Goal: Task Accomplishment & Management: Complete application form

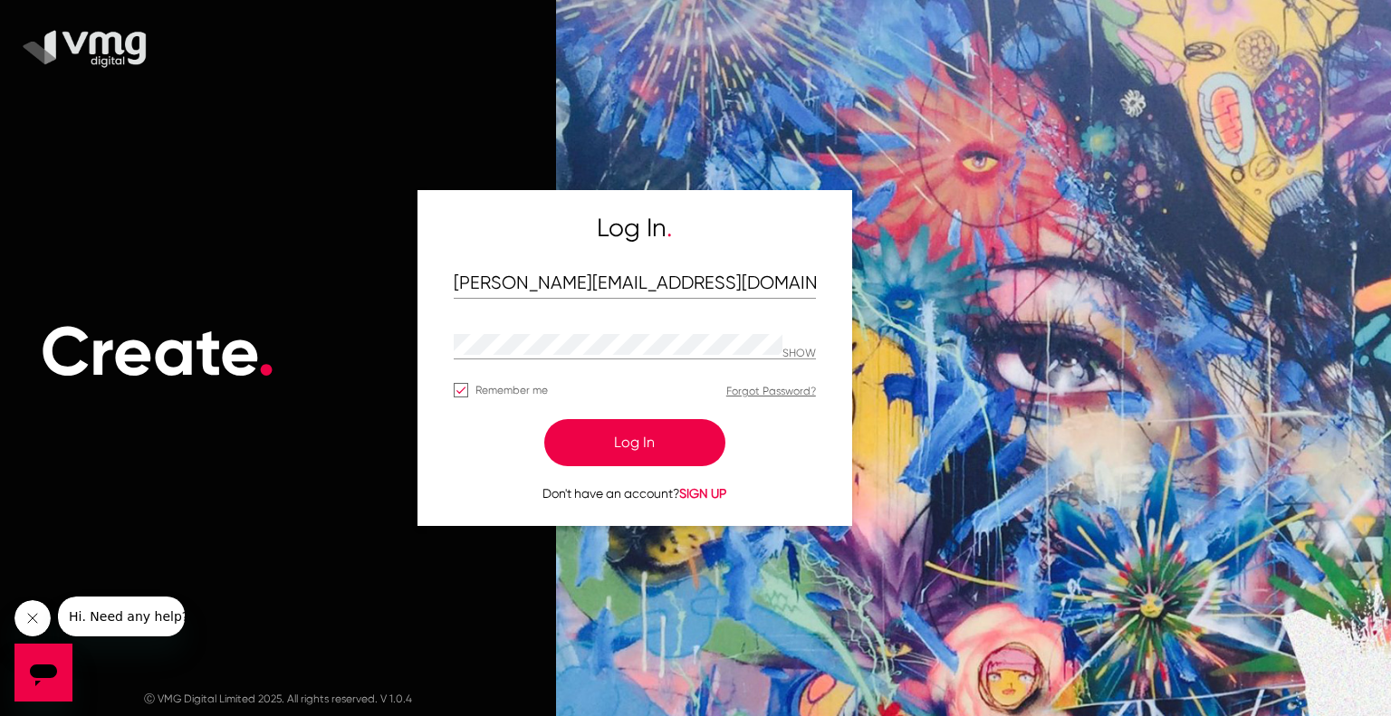
click at [668, 434] on button "Log In" at bounding box center [634, 442] width 181 height 47
click at [617, 445] on button "Log In" at bounding box center [634, 442] width 181 height 47
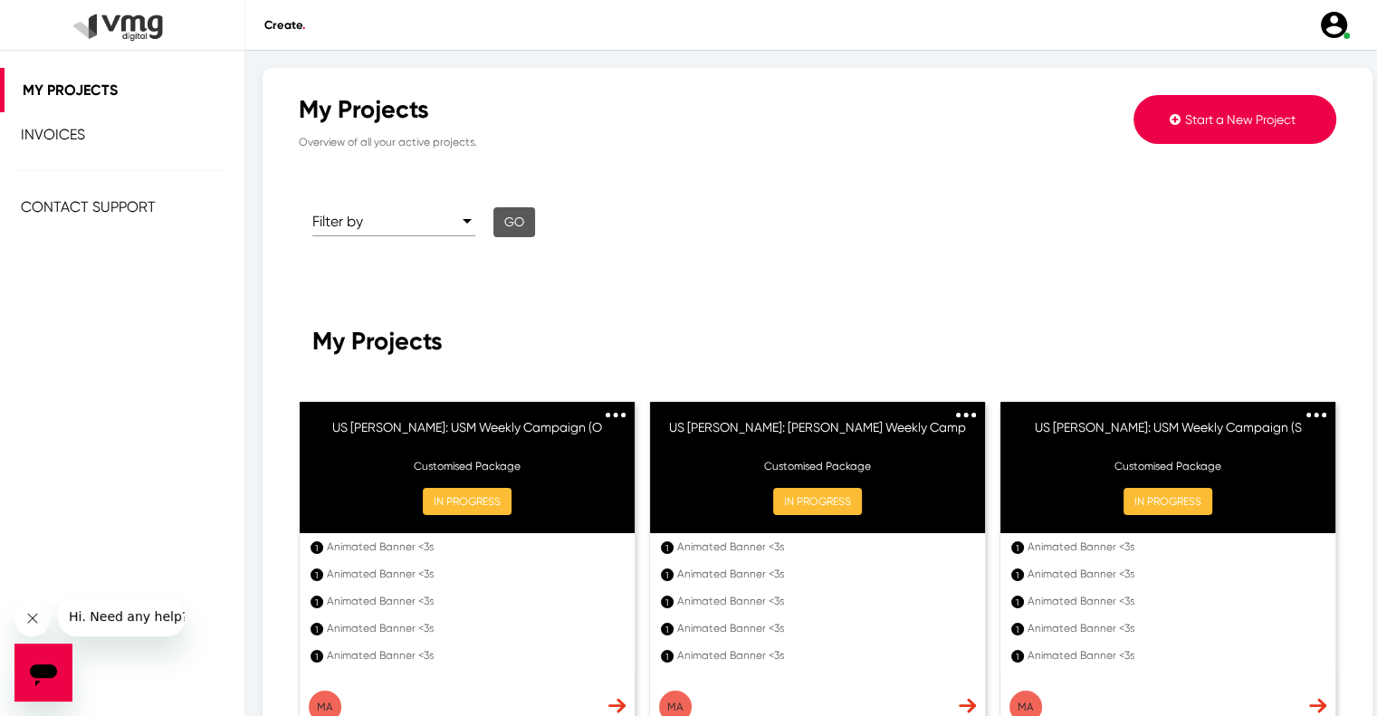
click at [1239, 122] on span "Start a New Project" at bounding box center [1240, 119] width 110 height 14
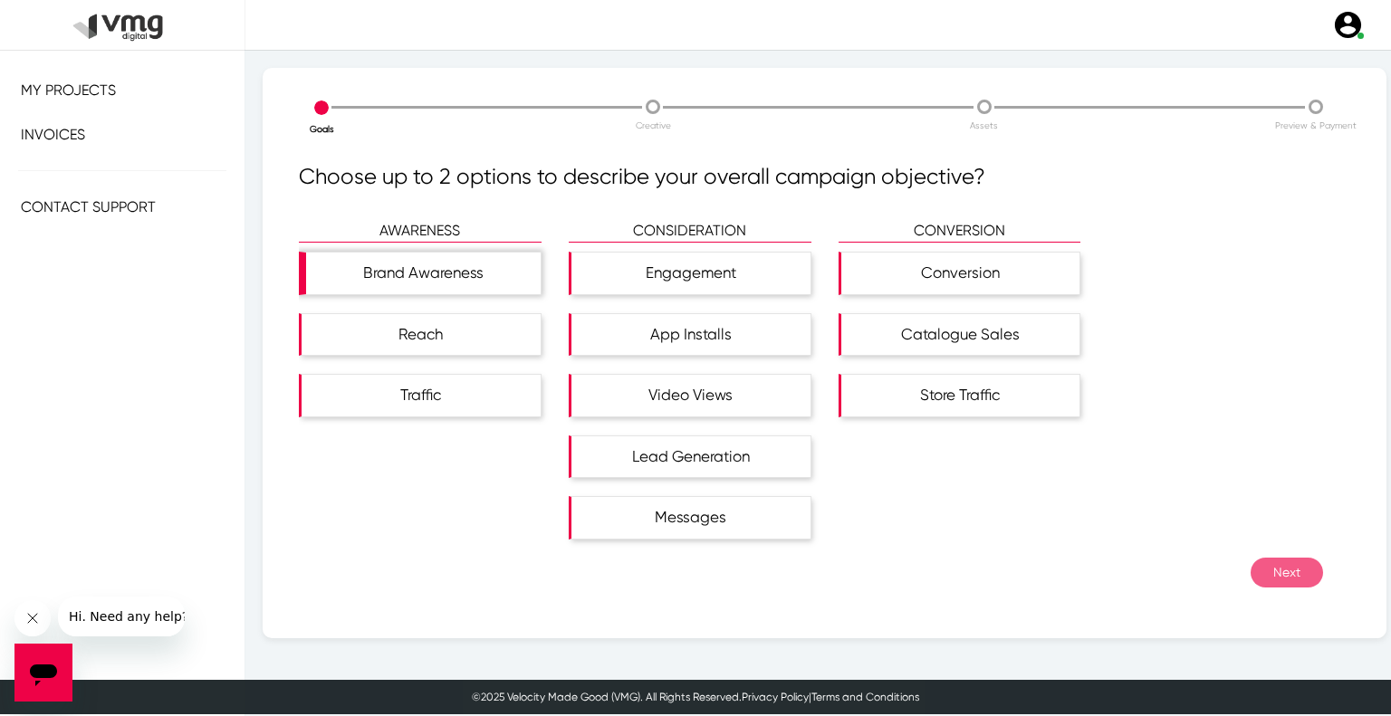
click at [453, 279] on div "Brand Awareness" at bounding box center [423, 274] width 234 height 42
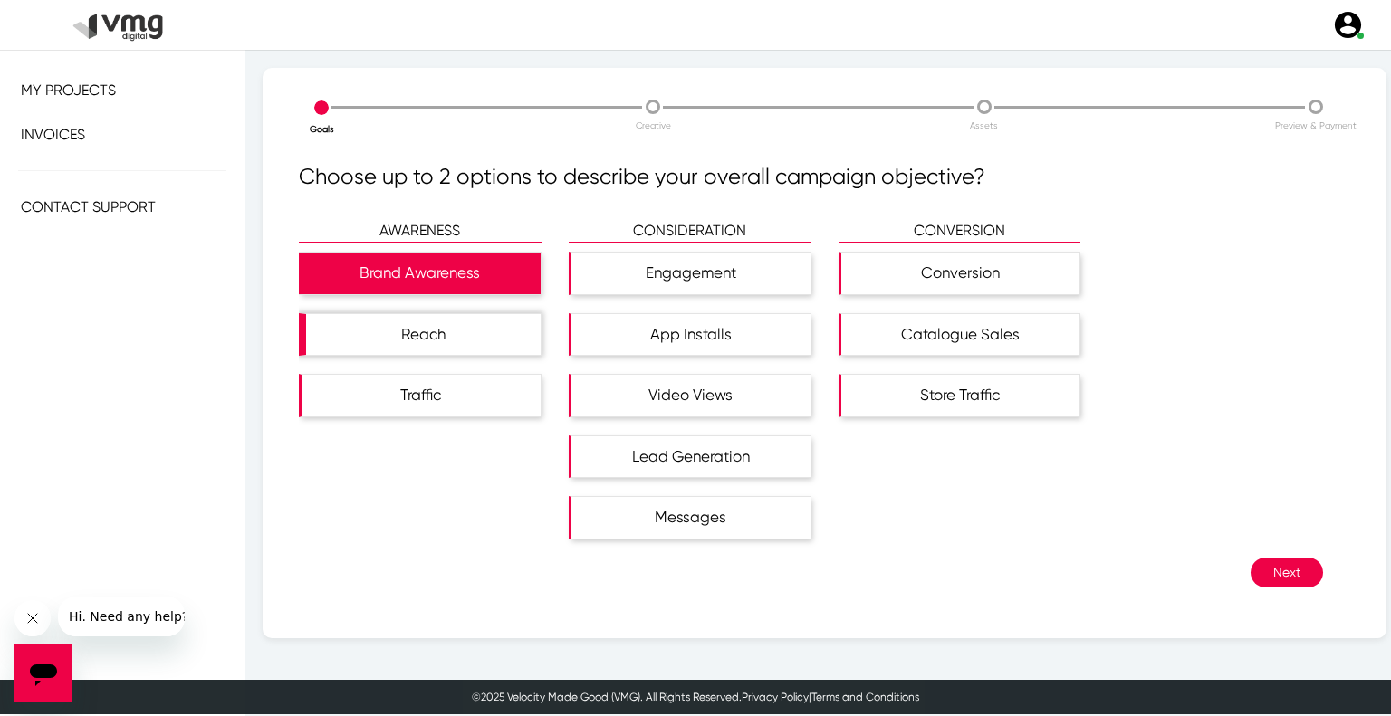
click at [458, 332] on div "Reach" at bounding box center [423, 335] width 234 height 42
click at [1281, 580] on button "Next" at bounding box center [1286, 573] width 72 height 30
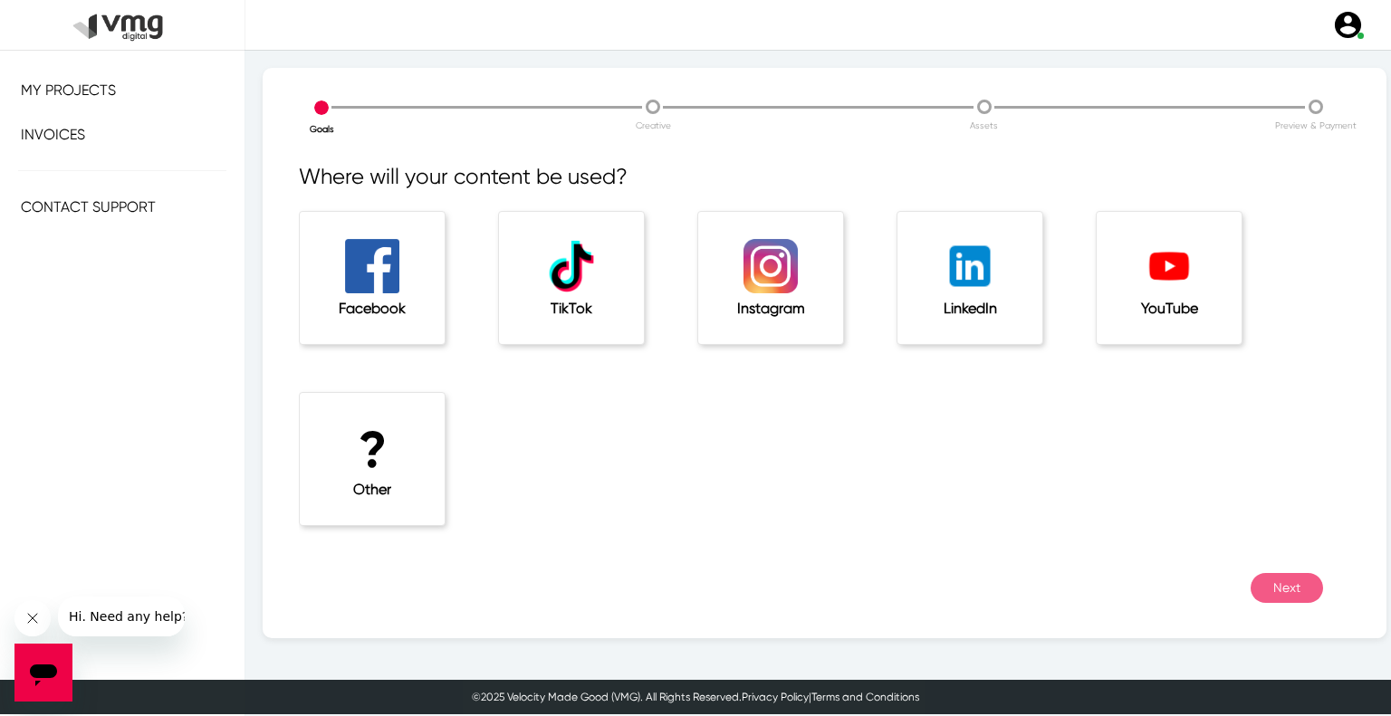
click at [388, 431] on h1 "?" at bounding box center [372, 450] width 72 height 61
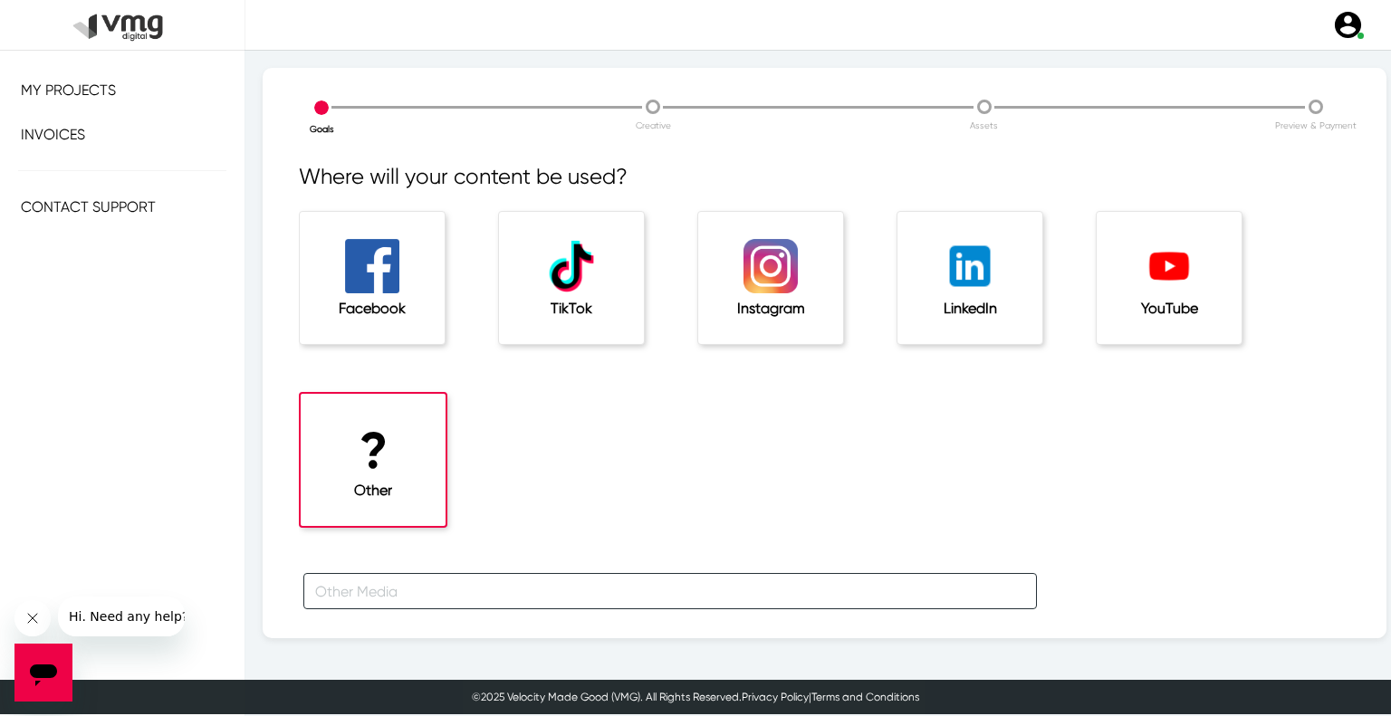
click at [485, 589] on input "text" at bounding box center [669, 591] width 733 height 36
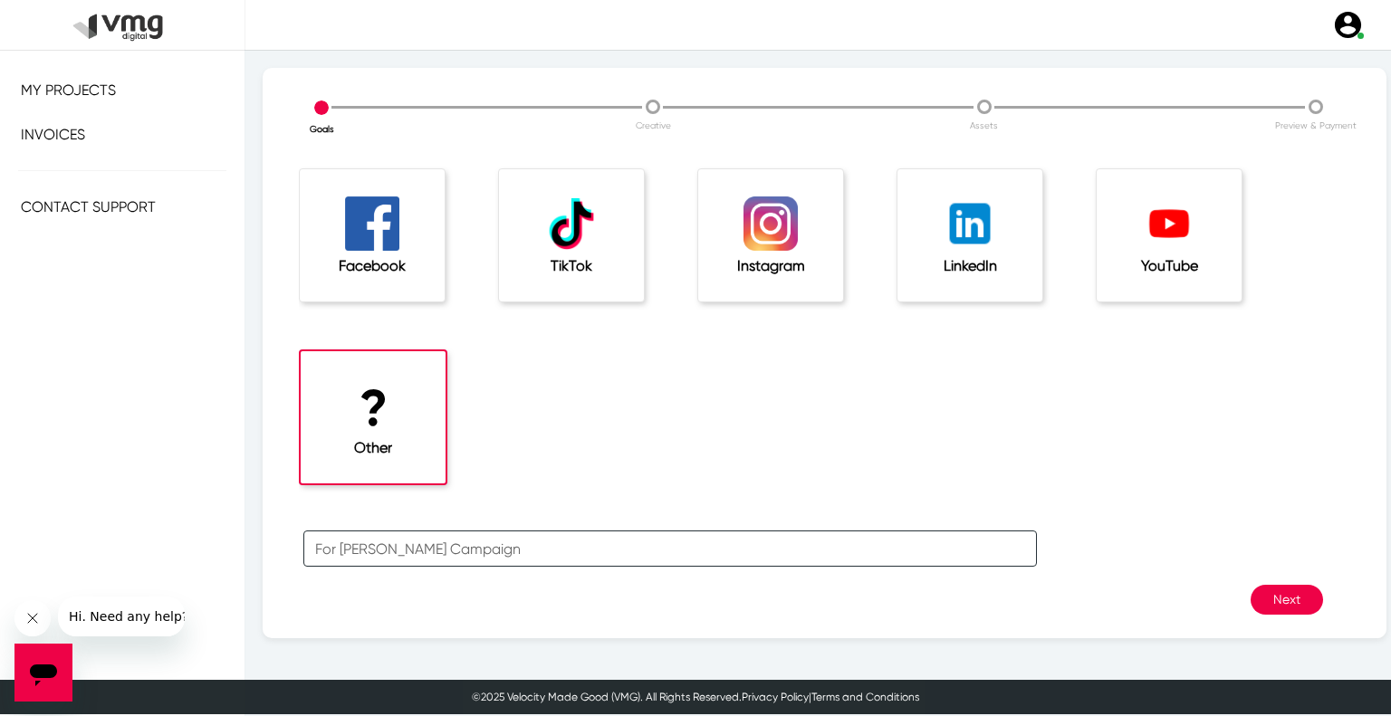
scroll to position [60, 0]
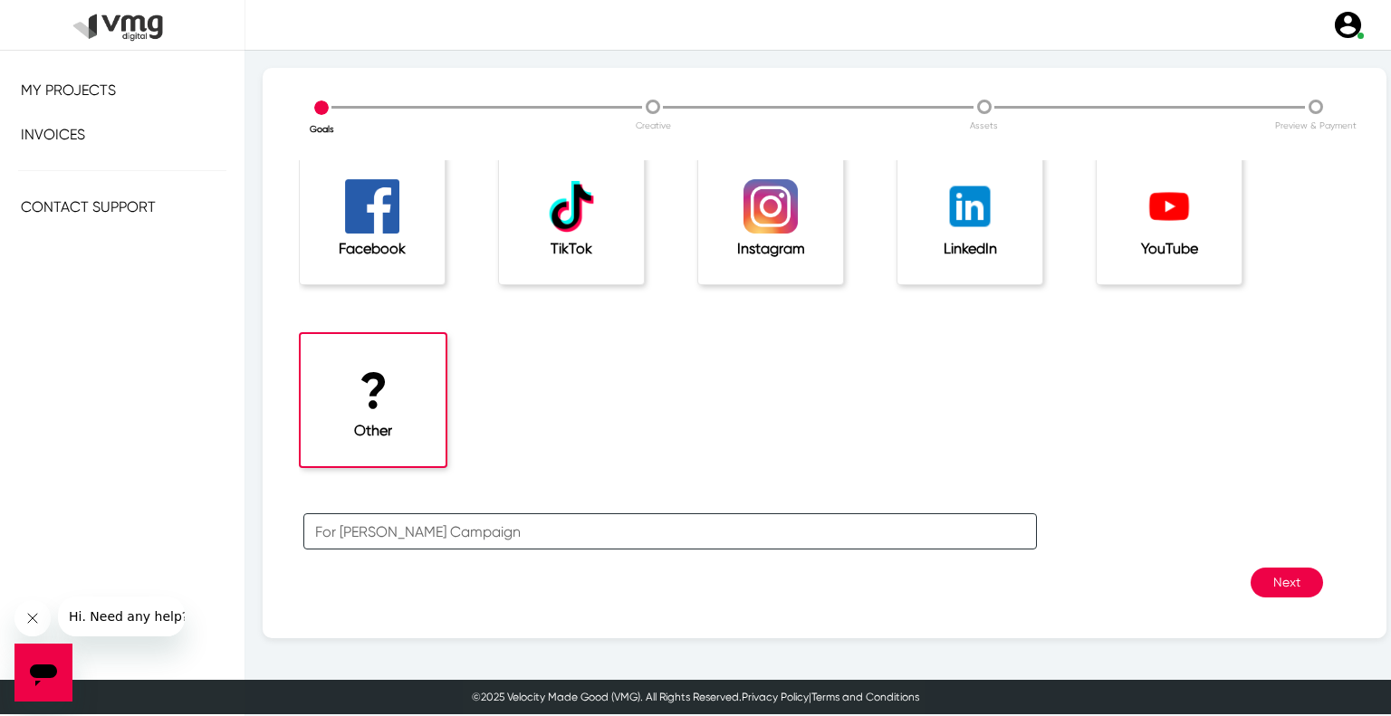
type input "For [PERSON_NAME] Campaign"
click at [1269, 584] on button "Next" at bounding box center [1286, 583] width 72 height 30
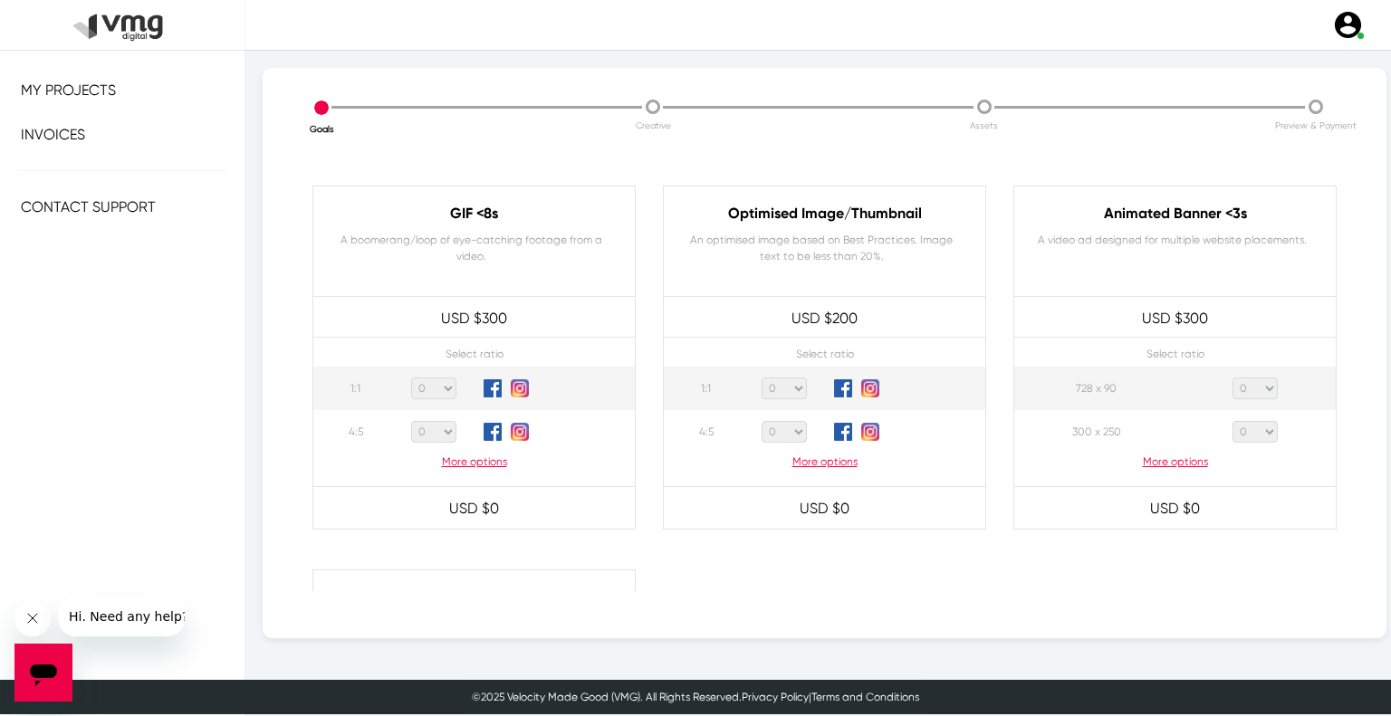
scroll to position [905, 0]
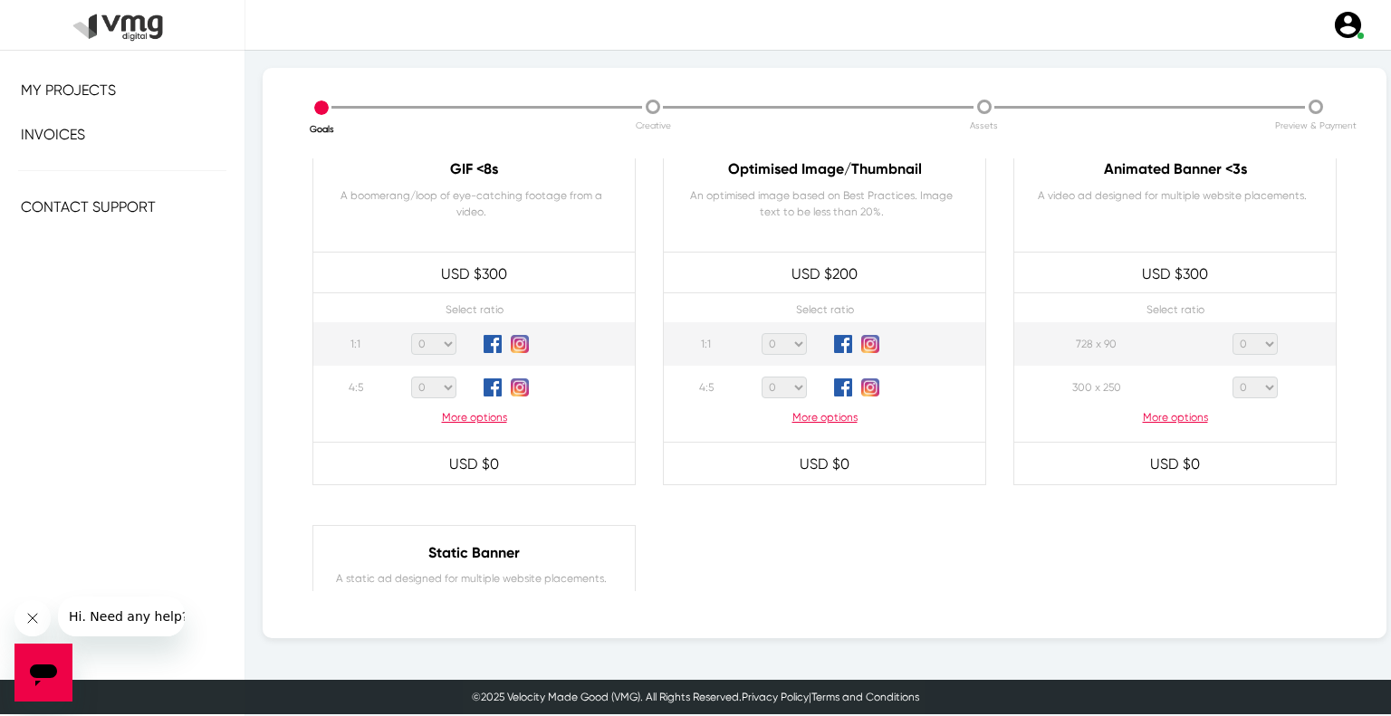
click at [1166, 419] on p "More options" at bounding box center [1174, 417] width 321 height 16
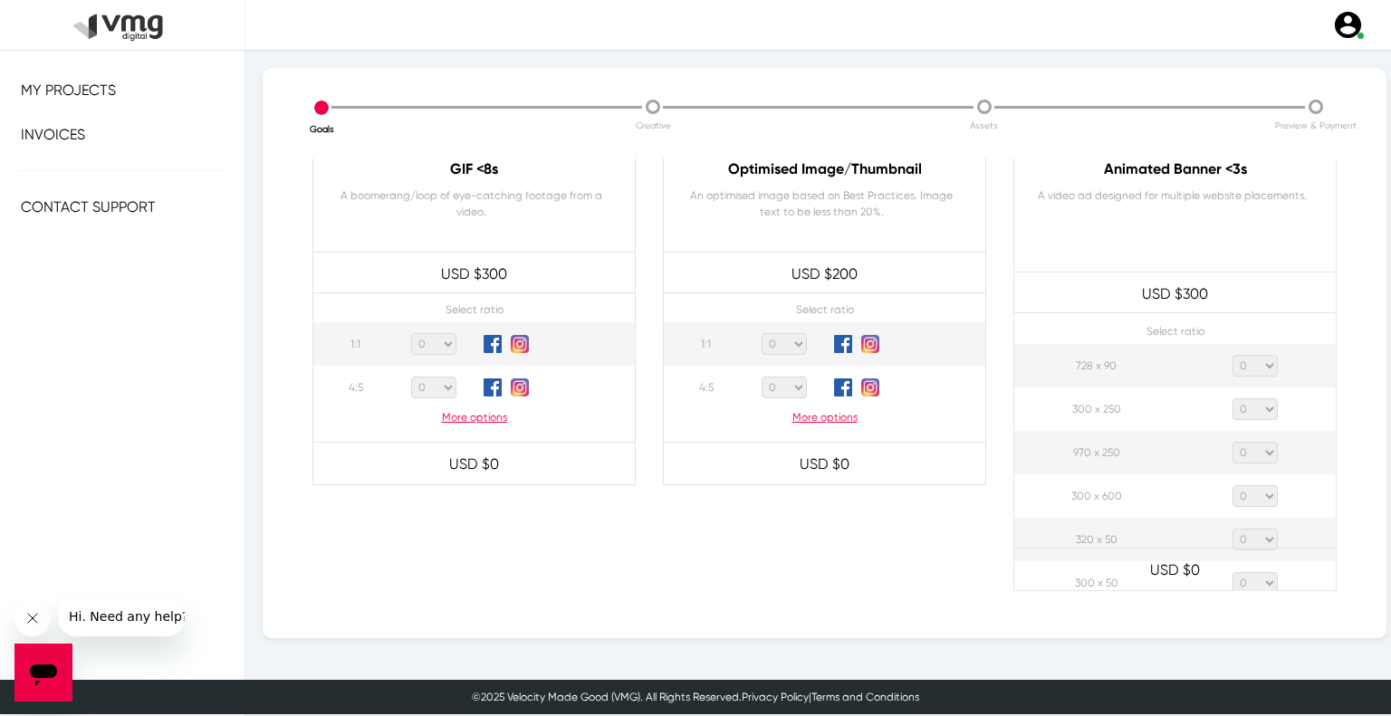
click at [1247, 365] on select "0 1 2 3 4 5 6 7 8 9 10 11 12 13 14 15 16 17 18 19 20" at bounding box center [1254, 366] width 45 height 22
select select "1"
click at [1232, 355] on select "0 1 2 3 4 5 6 7 8 9 10 11 12 13 14 15 16 17 18 19 20" at bounding box center [1254, 366] width 45 height 22
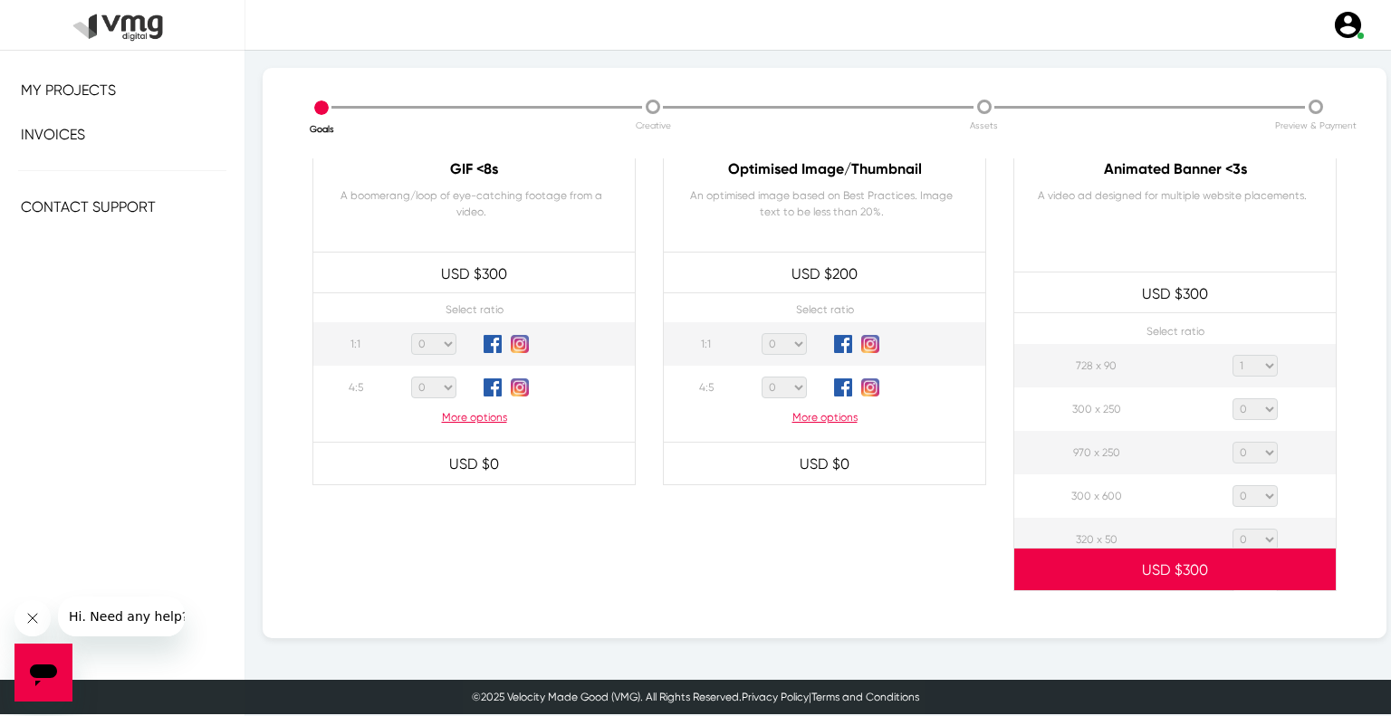
click at [1258, 413] on select "0 1 2 3 4 5 6 7 8 9 10 11 12 13 14 15 16 17 18 19 20" at bounding box center [1254, 409] width 45 height 22
select select "1"
click at [1232, 398] on select "0 1 2 3 4 5 6 7 8 9 10 11 12 13 14 15 16 17 18 19 20" at bounding box center [1254, 409] width 45 height 22
click at [1253, 452] on select "0 1 2 3 4 5 6 7 8 9 10 11 12 13 14 15 16 17 18 19 20" at bounding box center [1254, 453] width 45 height 22
select select "1"
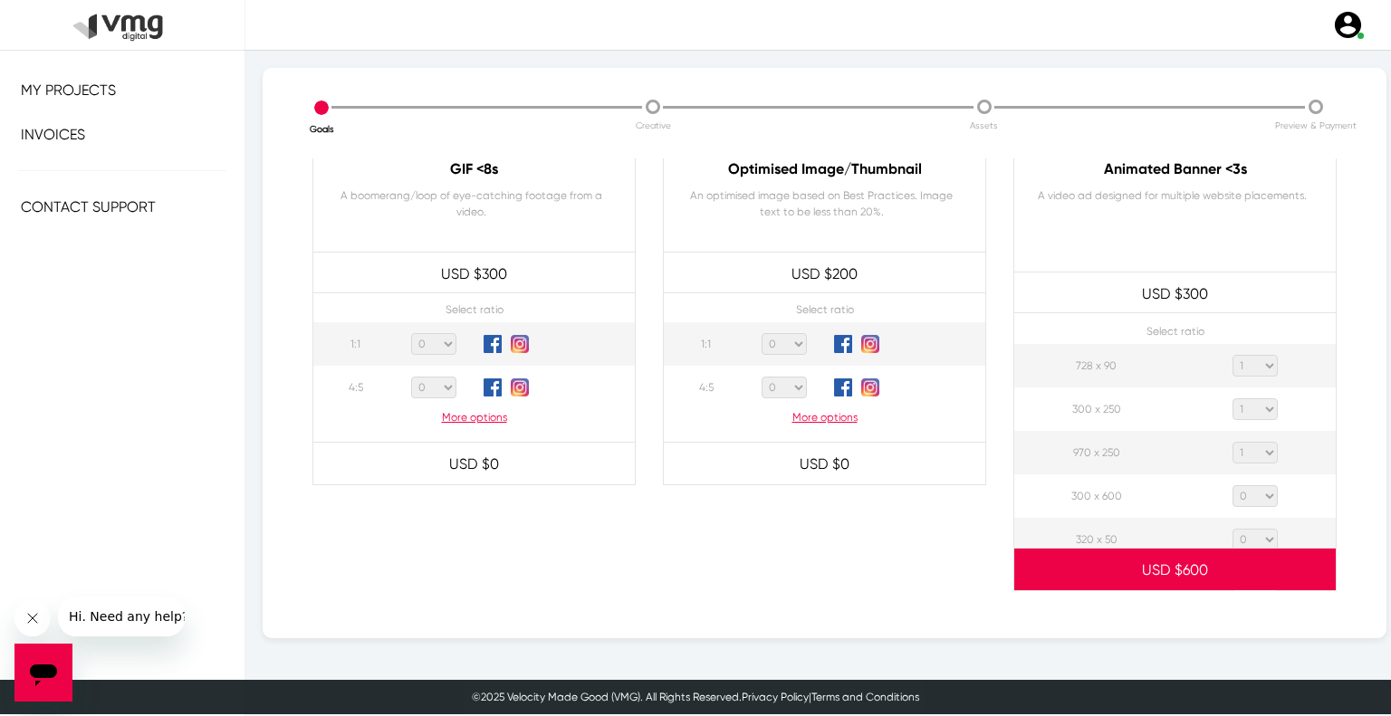
click at [1232, 442] on select "0 1 2 3 4 5 6 7 8 9 10 11 12 13 14 15 16 17 18 19 20" at bounding box center [1254, 453] width 45 height 22
click at [1258, 497] on select "0 1 2 3 4 5 6 7 8 9 10 11 12 13 14 15 16 17 18 19 20" at bounding box center [1254, 496] width 45 height 22
select select "1"
click at [1232, 485] on select "0 1 2 3 4 5 6 7 8 9 10 11 12 13 14 15 16 17 18 19 20" at bounding box center [1254, 496] width 45 height 22
click at [1259, 534] on select "0 1 2 3 4 5 6 7 8 9 10 11 12 13 14 15 16 17 18 19 20" at bounding box center [1254, 540] width 45 height 22
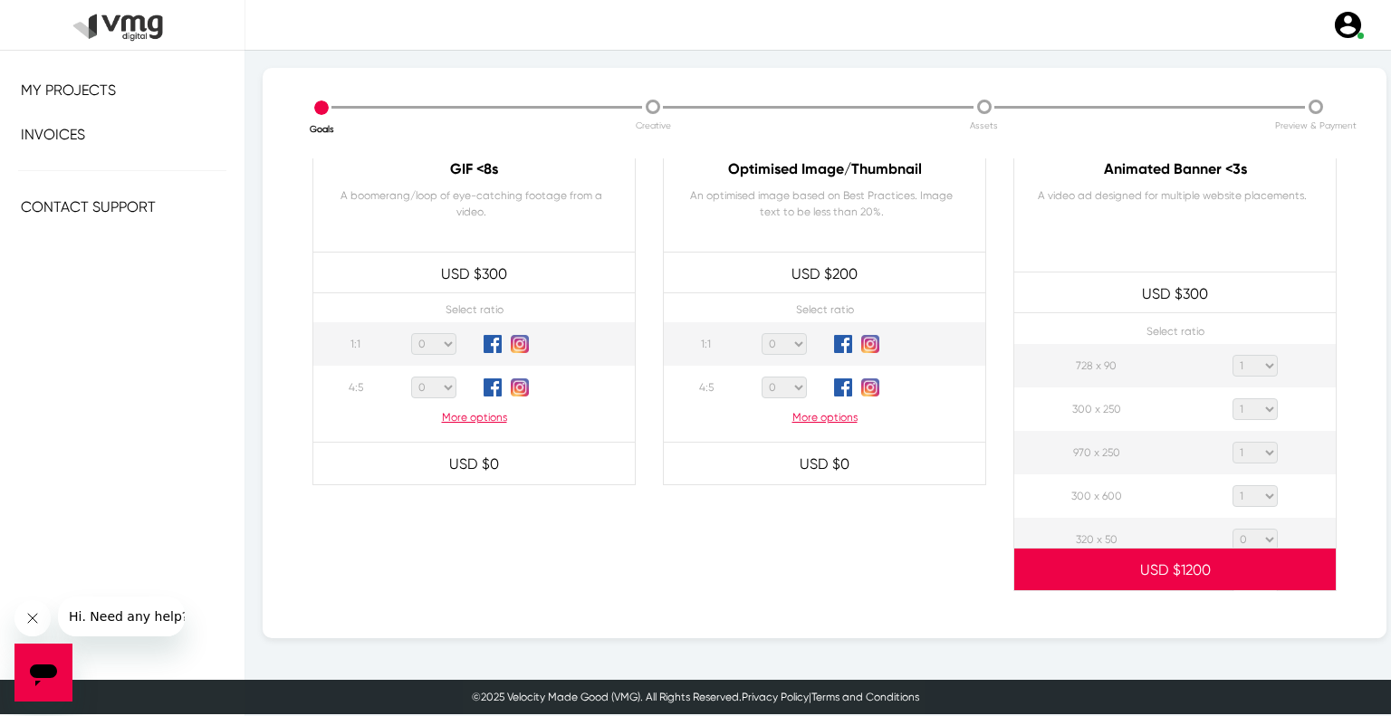
select select "1"
click at [1232, 529] on select "0 1 2 3 4 5 6 7 8 9 10 11 12 13 14 15 16 17 18 19 20" at bounding box center [1254, 540] width 45 height 22
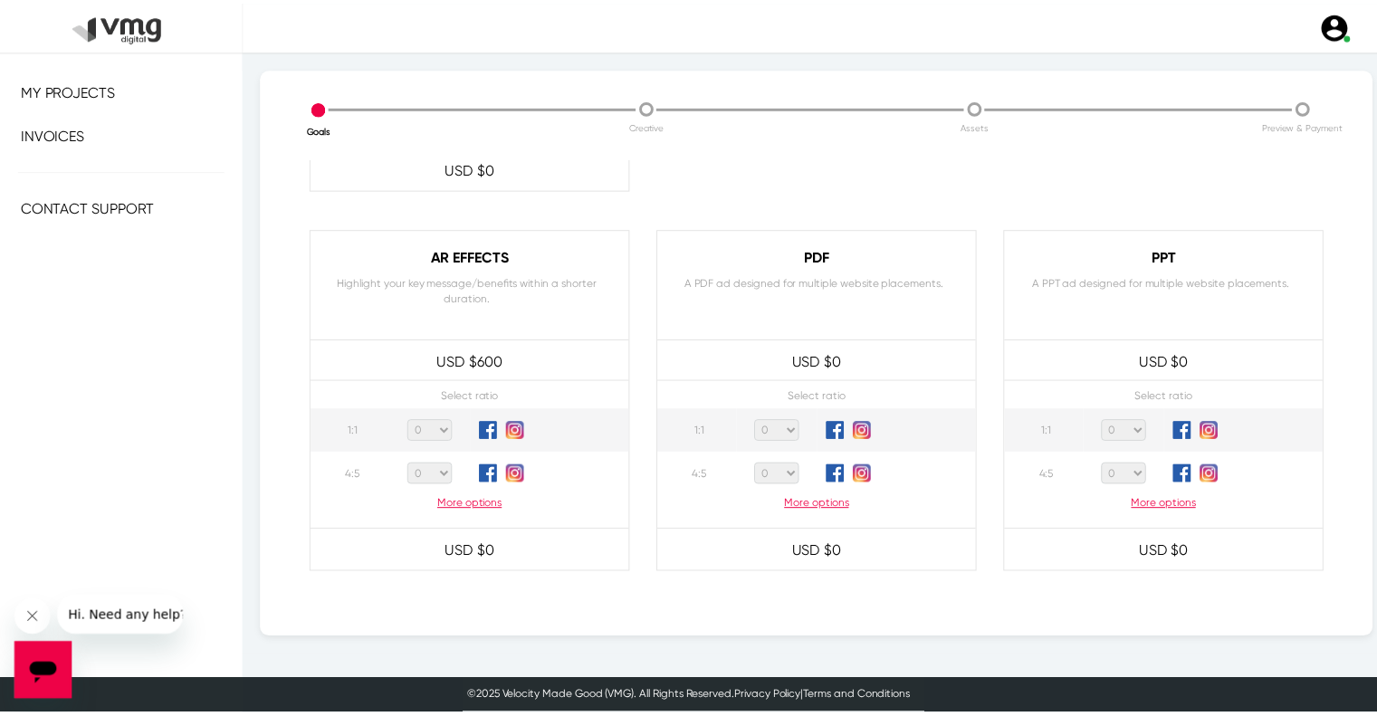
scroll to position [1746, 0]
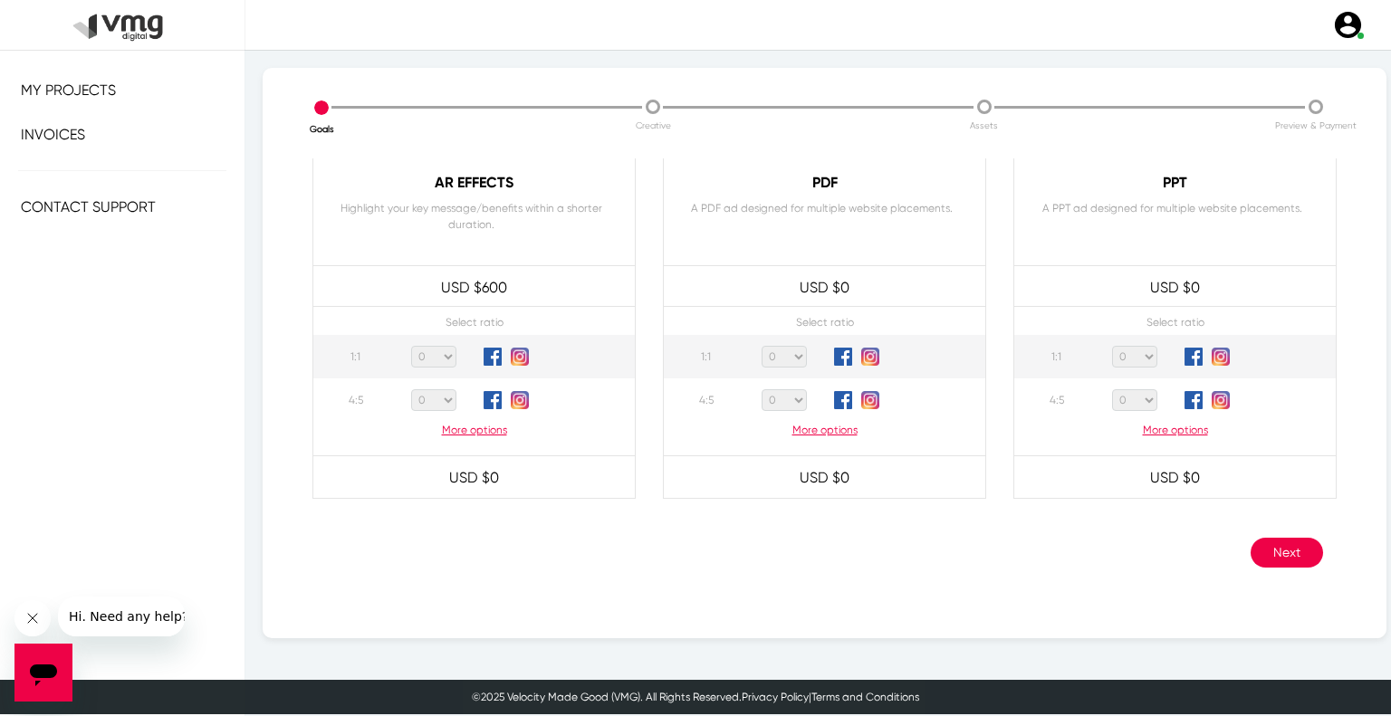
click at [1250, 540] on button "Next" at bounding box center [1286, 553] width 72 height 30
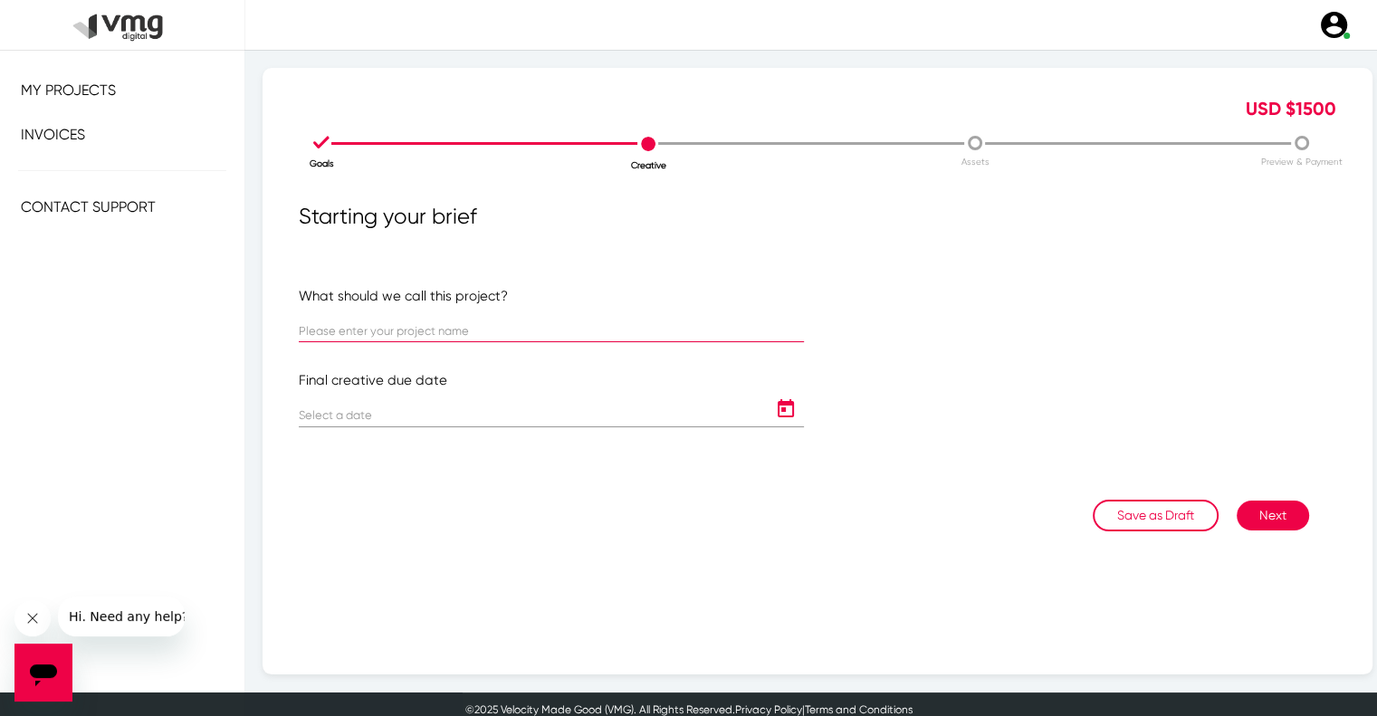
click at [482, 330] on input "text" at bounding box center [551, 332] width 505 height 14
paste input "US [PERSON_NAME]: [PERSON_NAME] Weekly Campaign ([DATE] - [DATE])"
type input "US [PERSON_NAME]: [PERSON_NAME] Weekly Campaign ([DATE] - [DATE])"
click at [779, 411] on icon "Open calendar" at bounding box center [785, 409] width 29 height 22
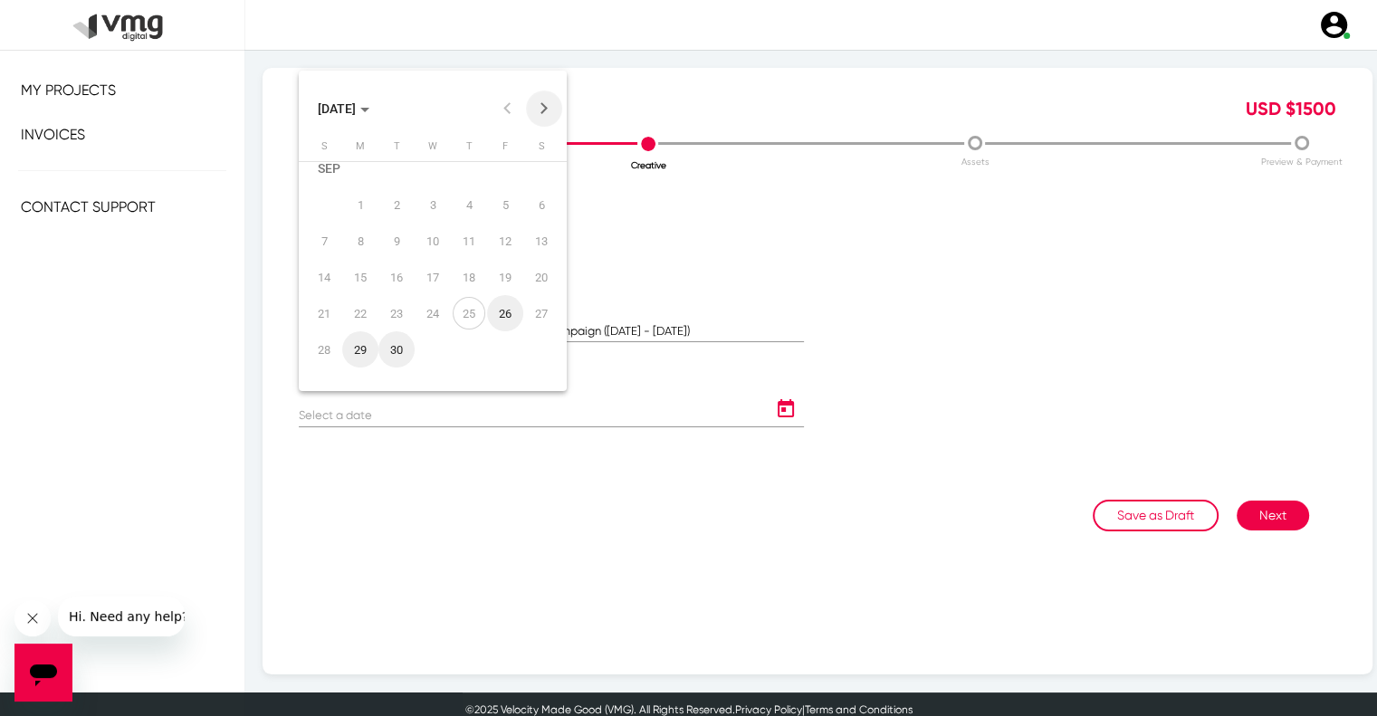
click at [541, 104] on button "Next month" at bounding box center [544, 109] width 36 height 36
click at [464, 220] on div "9" at bounding box center [469, 222] width 33 height 33
type input "[DATE]"
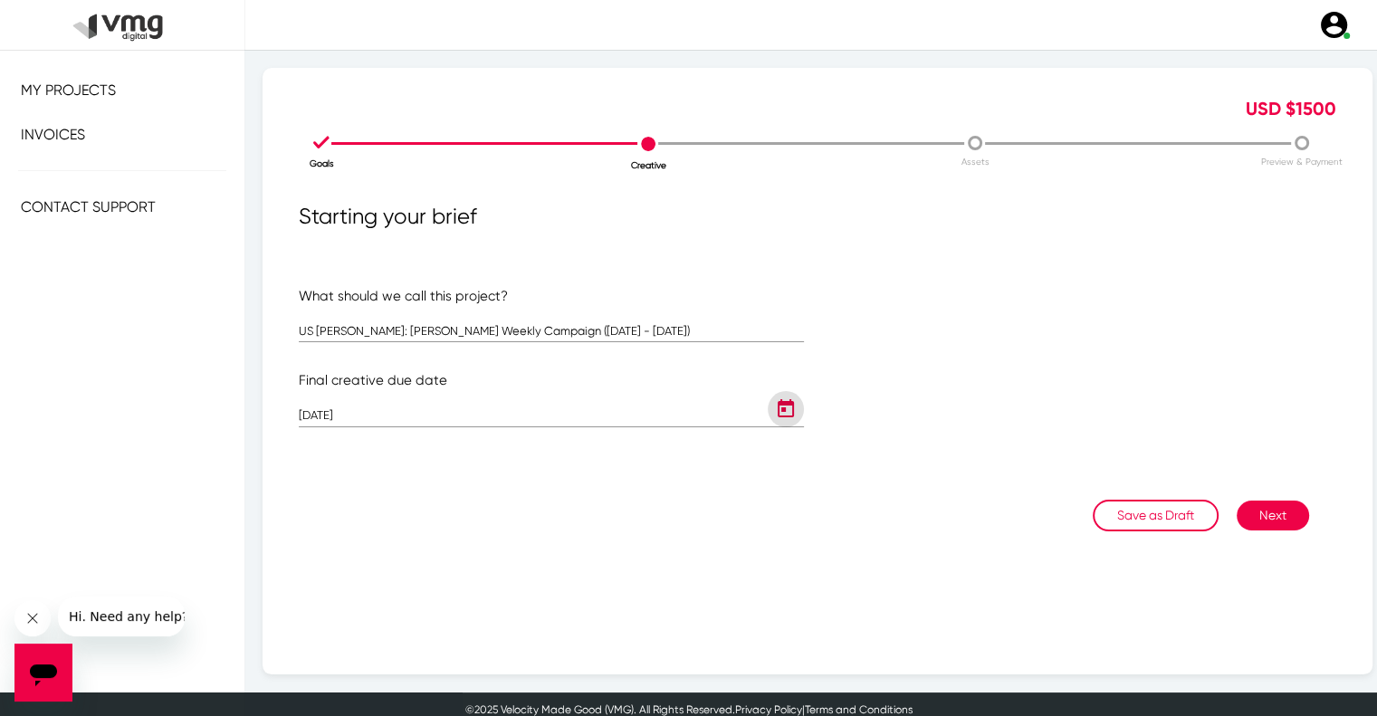
click at [1237, 504] on button "Next" at bounding box center [1273, 516] width 72 height 30
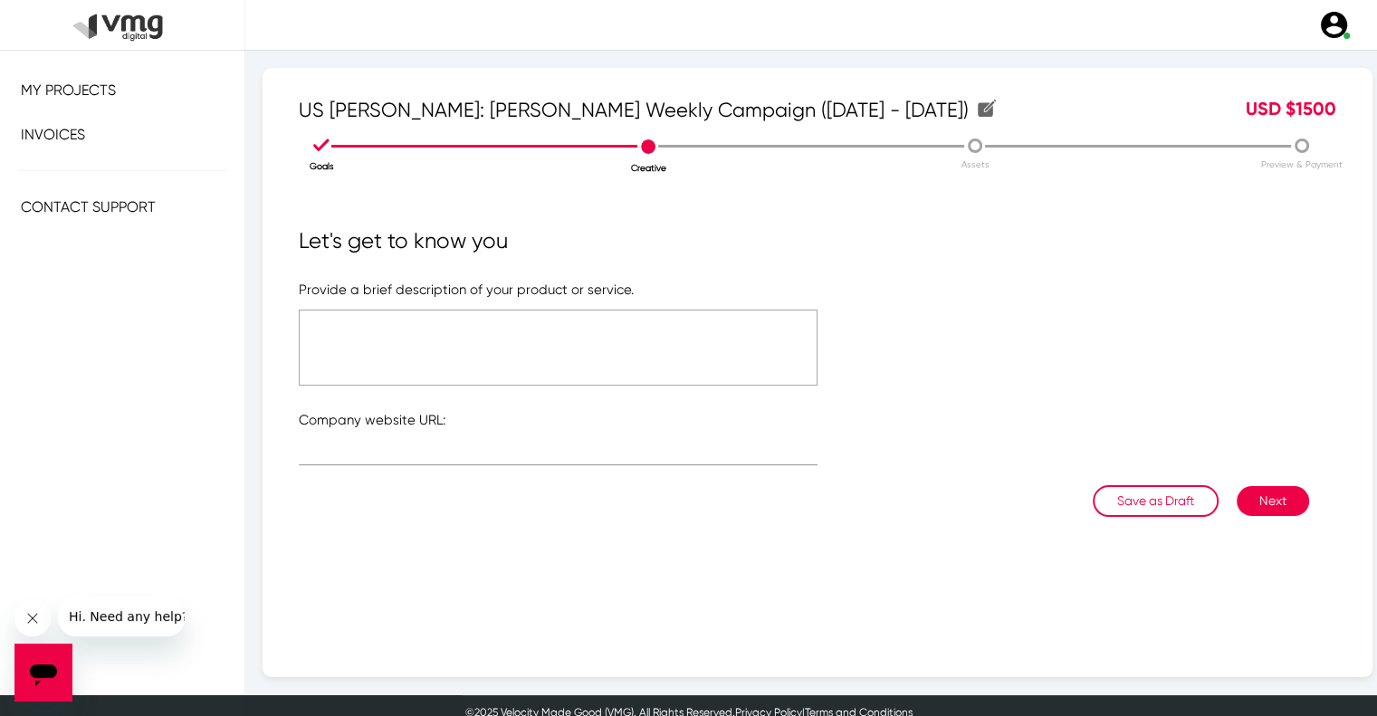
click at [453, 328] on textarea at bounding box center [558, 348] width 519 height 76
click at [454, 329] on textarea "Please refer to the attached link" at bounding box center [558, 348] width 519 height 76
type textarea "Please refer to the attached link"
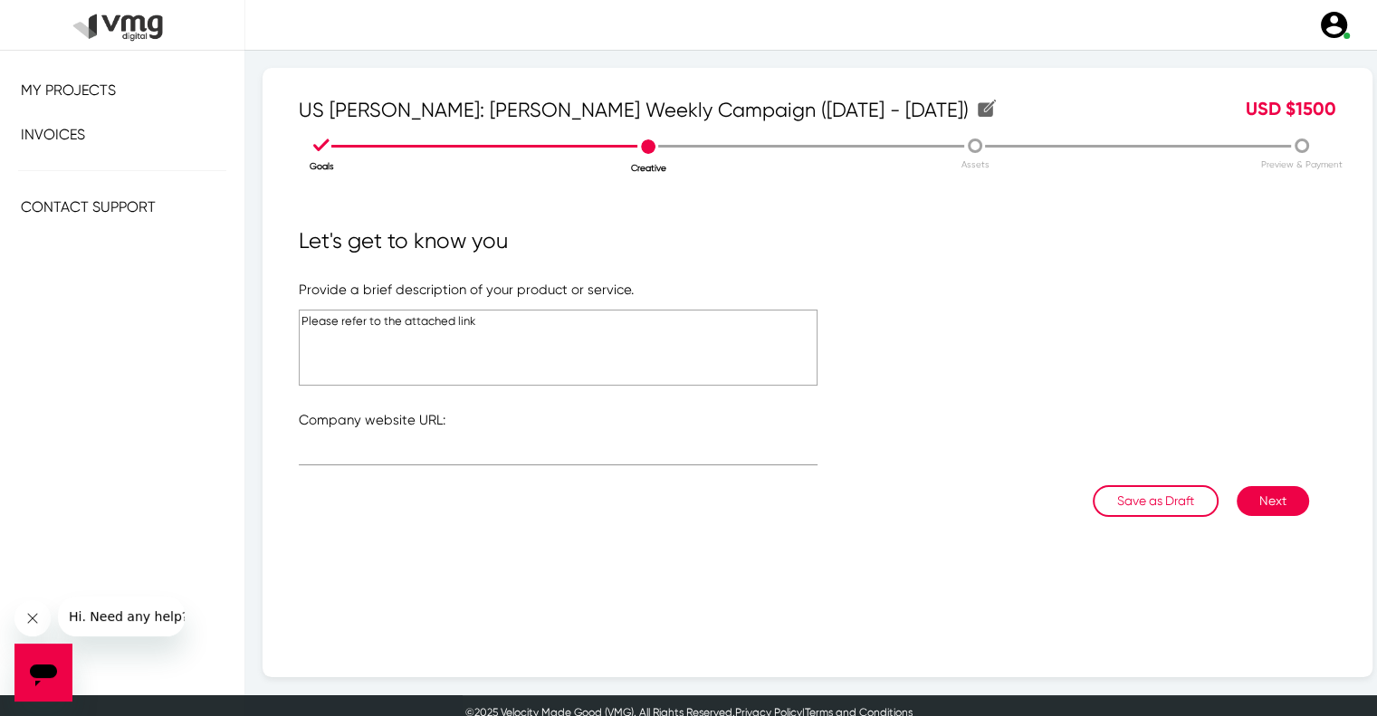
click at [427, 411] on p "Company website URL:" at bounding box center [818, 420] width 1038 height 21
click at [425, 445] on div at bounding box center [558, 447] width 519 height 35
type input "[URL][DOMAIN_NAME]"
click at [1264, 494] on button "Next" at bounding box center [1273, 501] width 72 height 30
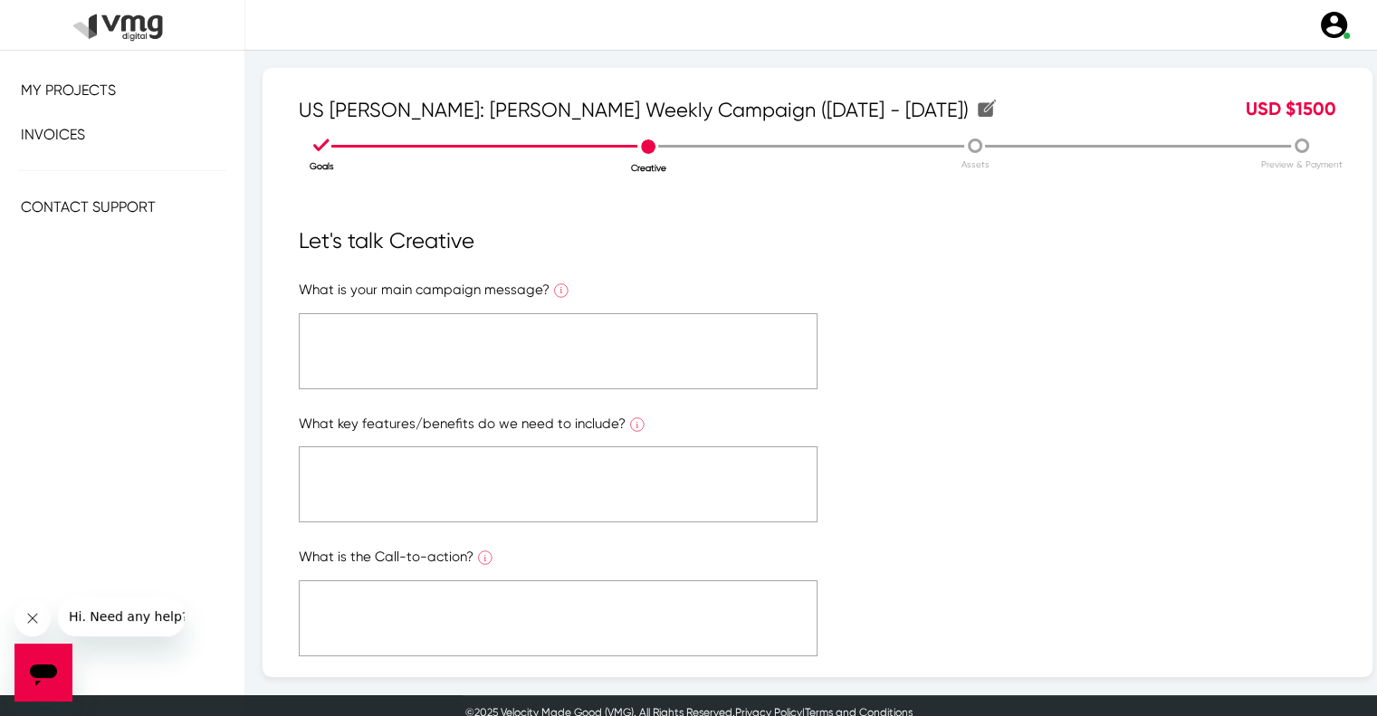
click at [422, 345] on textarea at bounding box center [558, 351] width 519 height 76
paste textarea "Please refer to the attached link"
type textarea "Please refer to the attached link"
click at [465, 481] on textarea at bounding box center [558, 484] width 519 height 76
paste textarea "Please refer to the attached link"
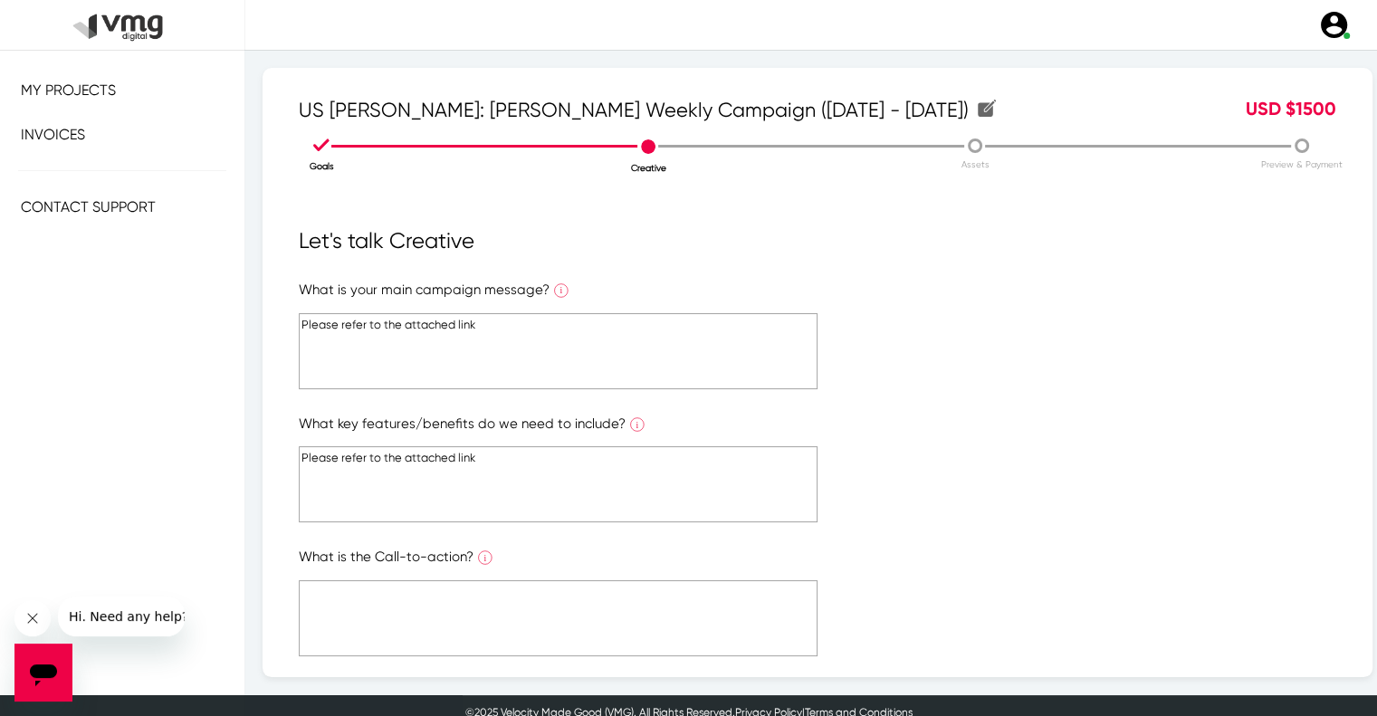
type textarea "Please refer to the attached link"
click at [472, 578] on form "What is your main campaign message? What is the ONE main message you want to co…" at bounding box center [818, 603] width 1038 height 646
click at [474, 594] on textarea at bounding box center [558, 618] width 519 height 76
paste textarea "Please refer to the attached link"
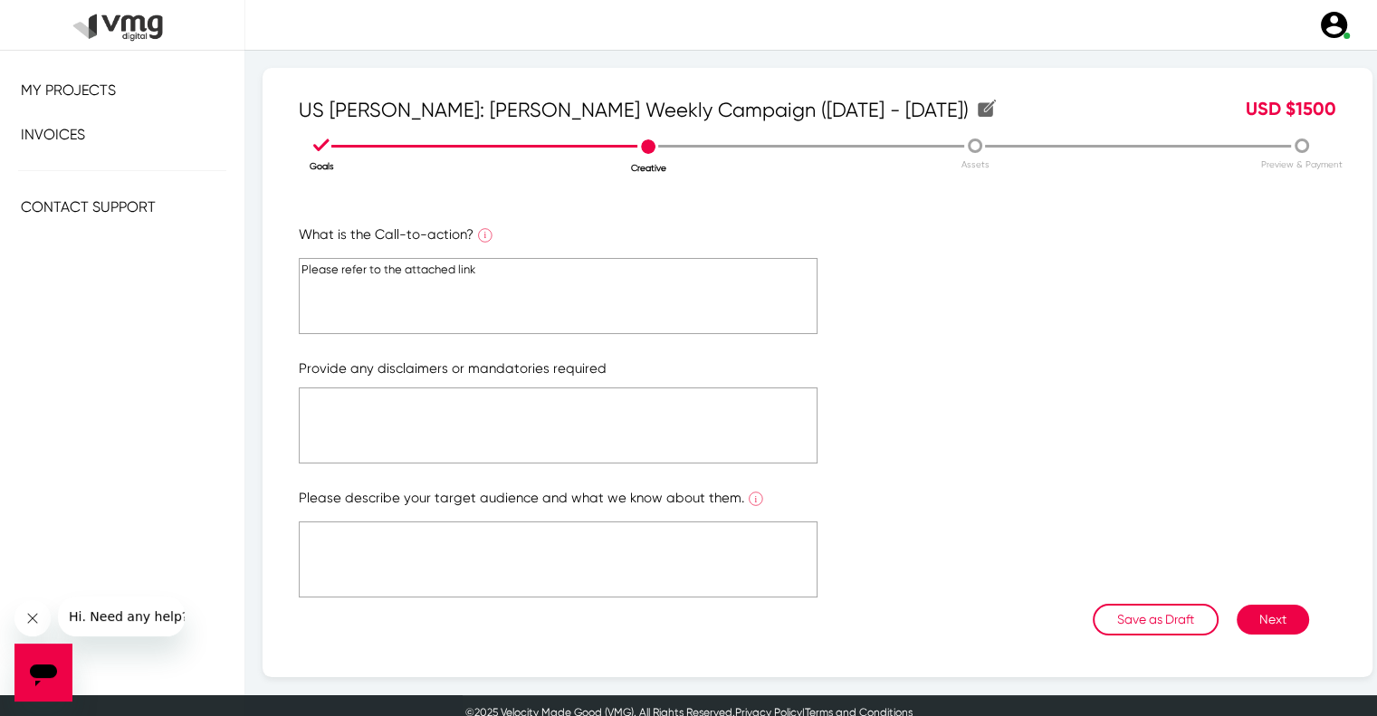
scroll to position [324, 0]
type textarea "Please refer to the attached link"
click at [490, 405] on textarea at bounding box center [558, 424] width 519 height 76
paste textarea "Please refer to the attached link"
type textarea "Please refer to the attached link"
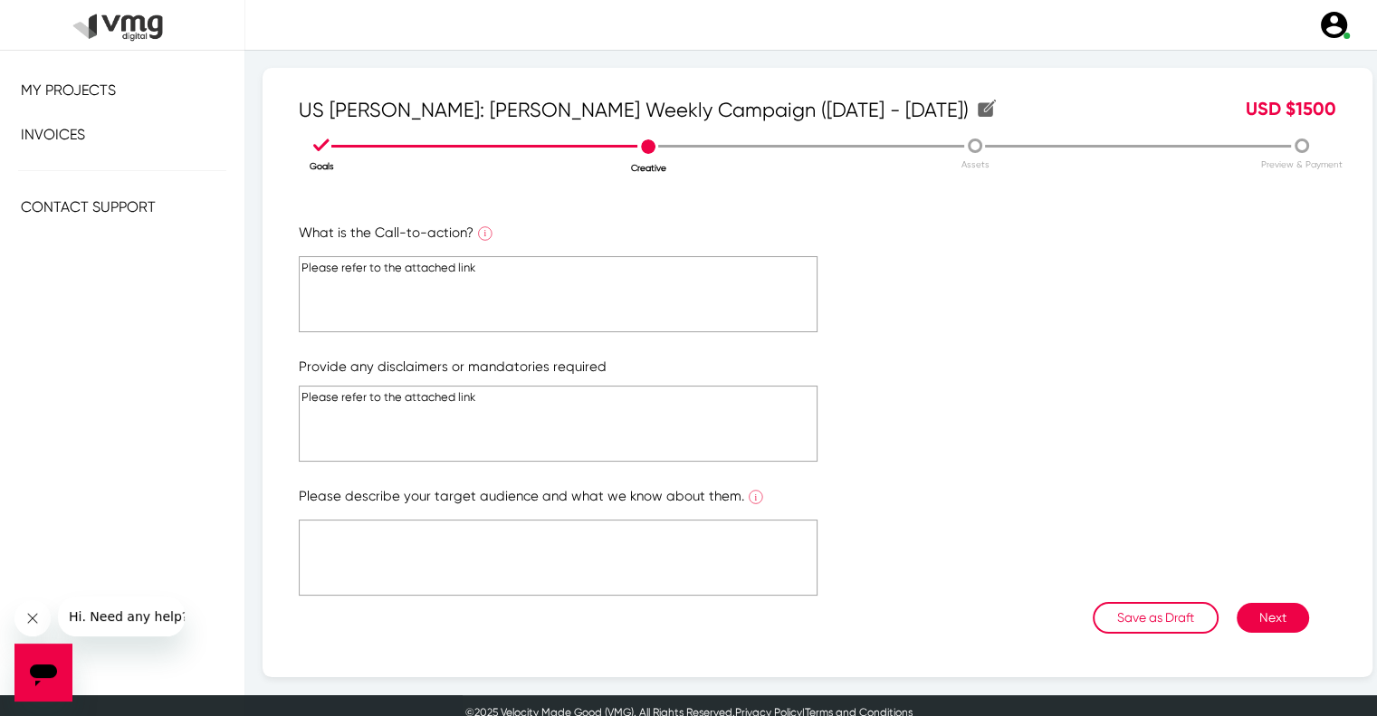
click at [450, 553] on textarea at bounding box center [558, 558] width 519 height 76
paste textarea "Please refer to the attached link"
type textarea "Please refer to the attached link"
click at [1273, 615] on button "Next" at bounding box center [1273, 618] width 72 height 30
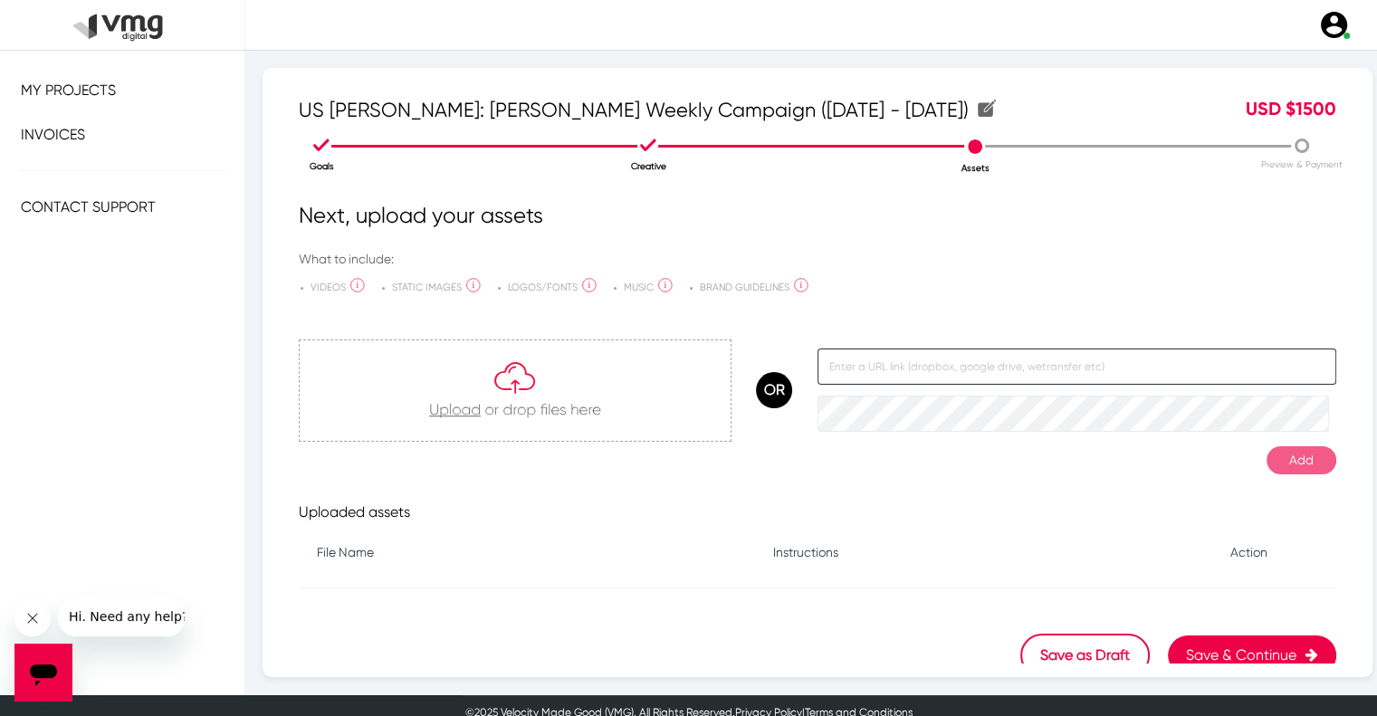
click at [1007, 368] on input "text" at bounding box center [1077, 367] width 519 height 36
paste input "[URL][DOMAIN_NAME]"
type input "[URL][DOMAIN_NAME]"
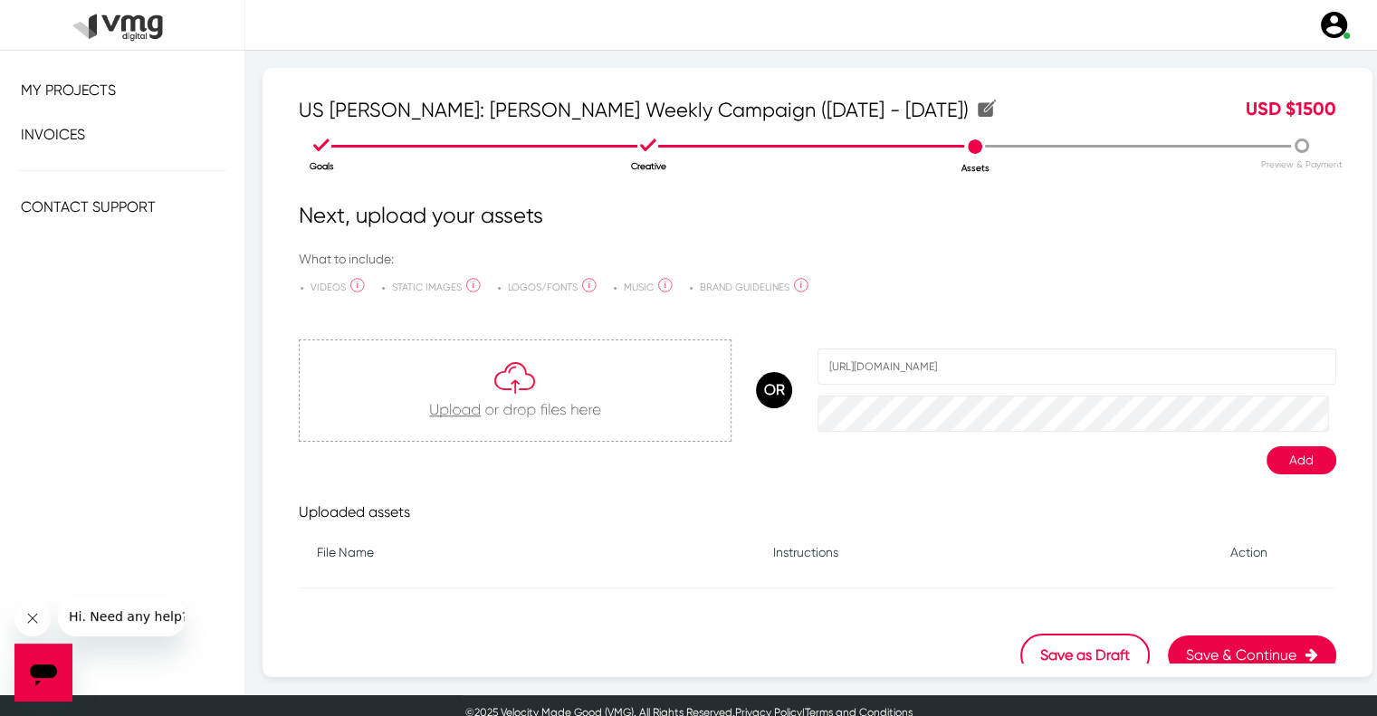
scroll to position [0, 0]
click at [1304, 461] on button "Add" at bounding box center [1302, 460] width 70 height 28
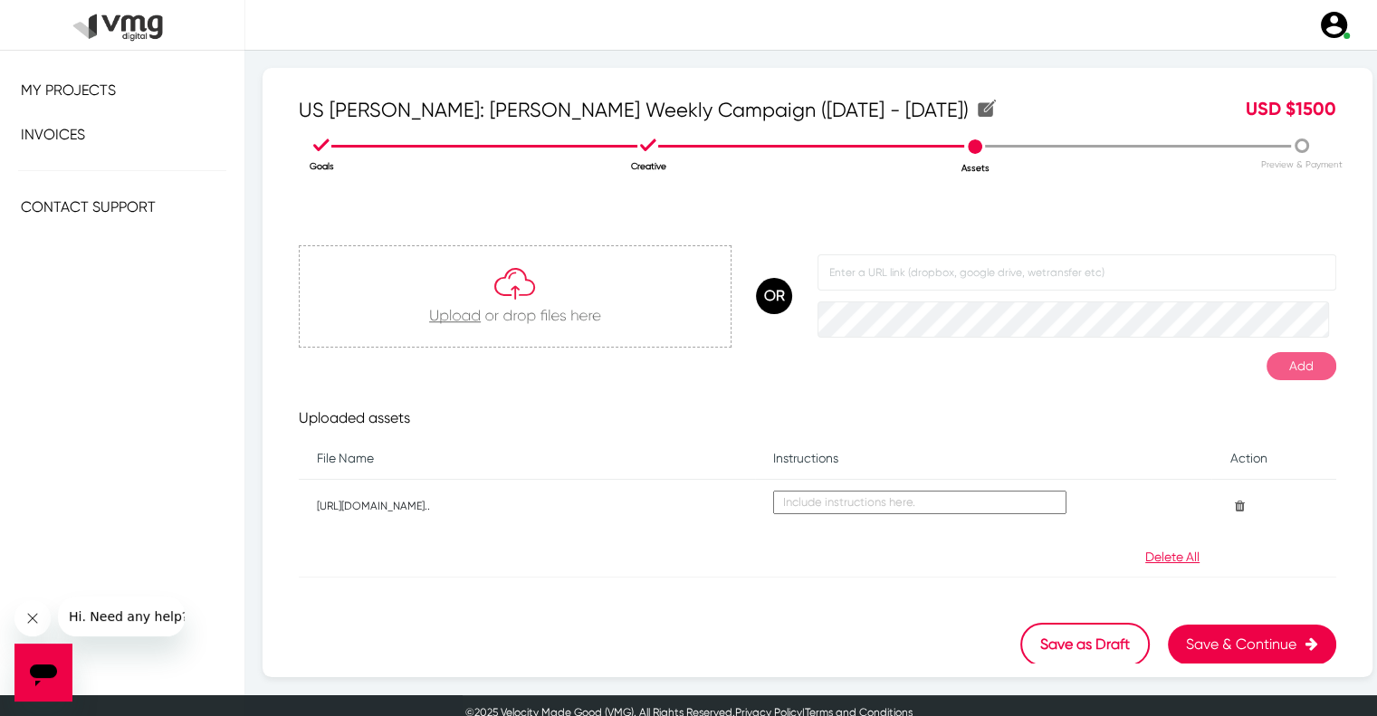
scroll to position [95, 0]
click at [1228, 632] on button "Save & Continue" at bounding box center [1252, 644] width 168 height 40
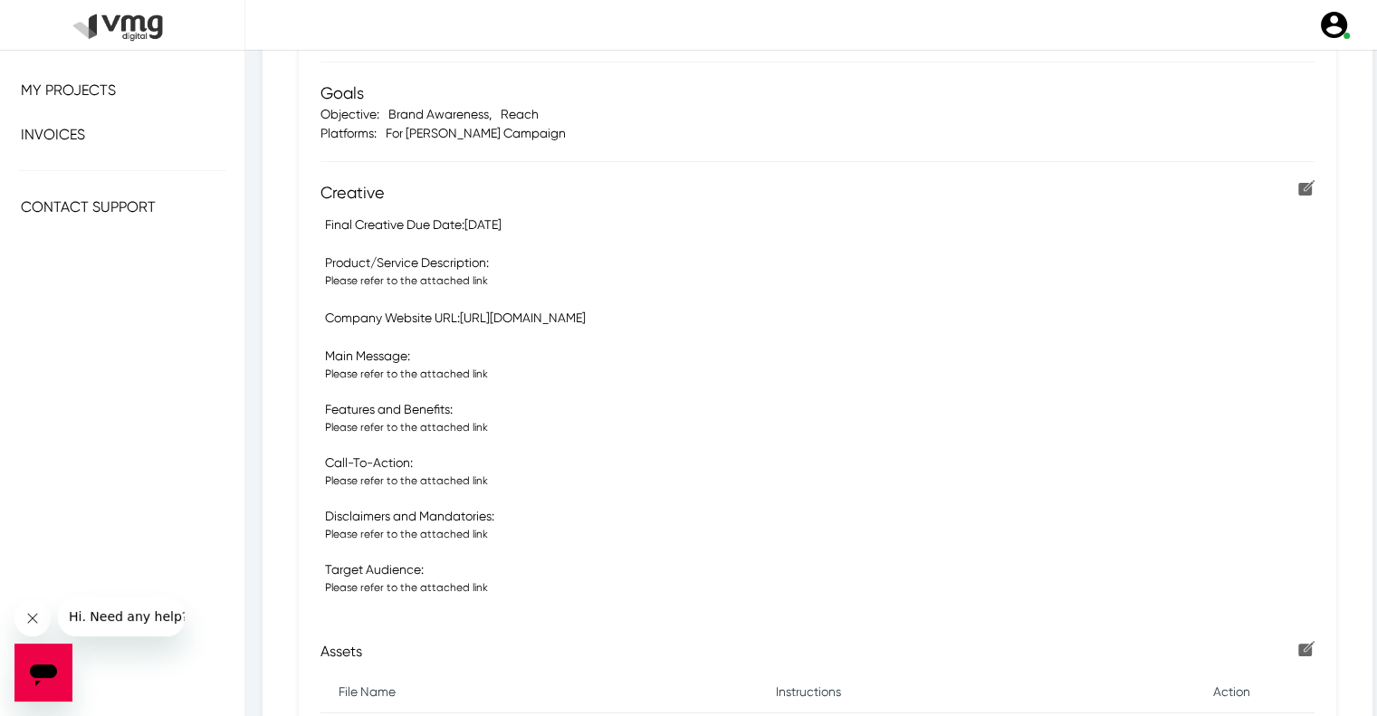
scroll to position [563, 0]
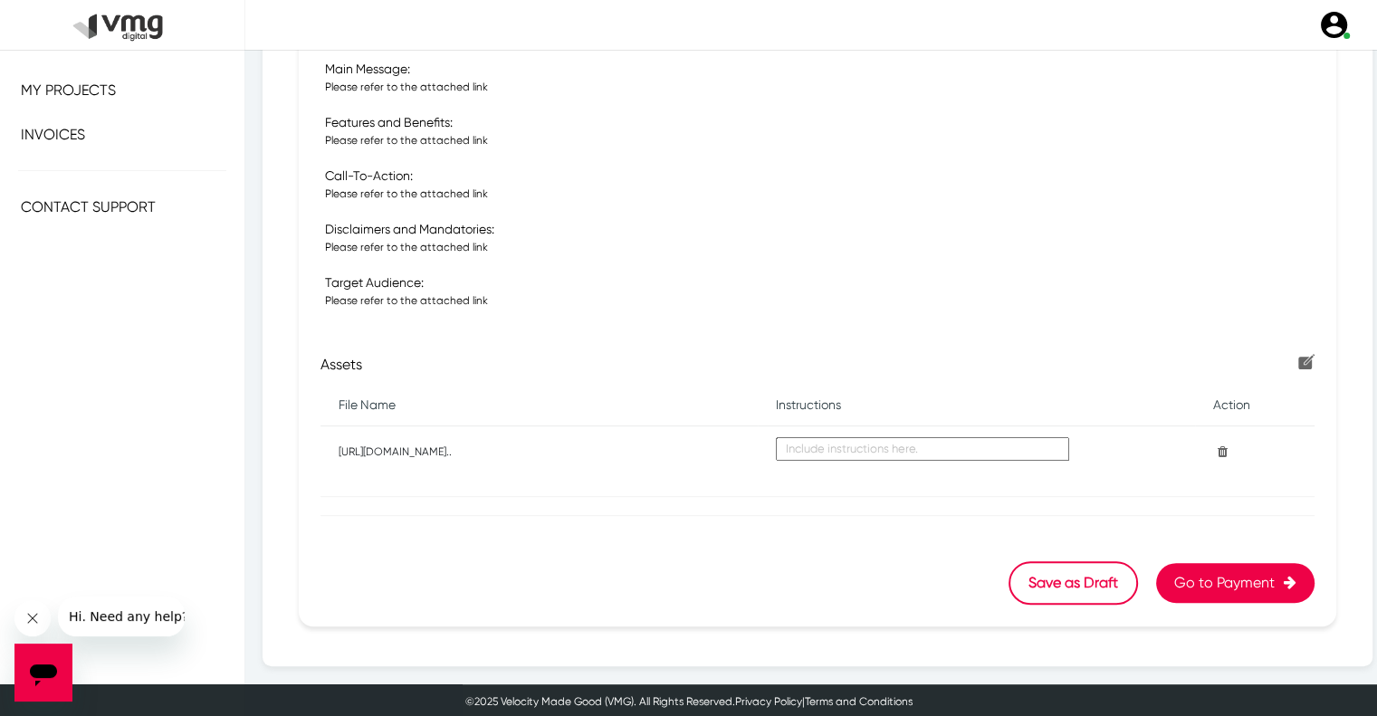
click at [1180, 571] on button "Go to Payment" at bounding box center [1235, 583] width 158 height 40
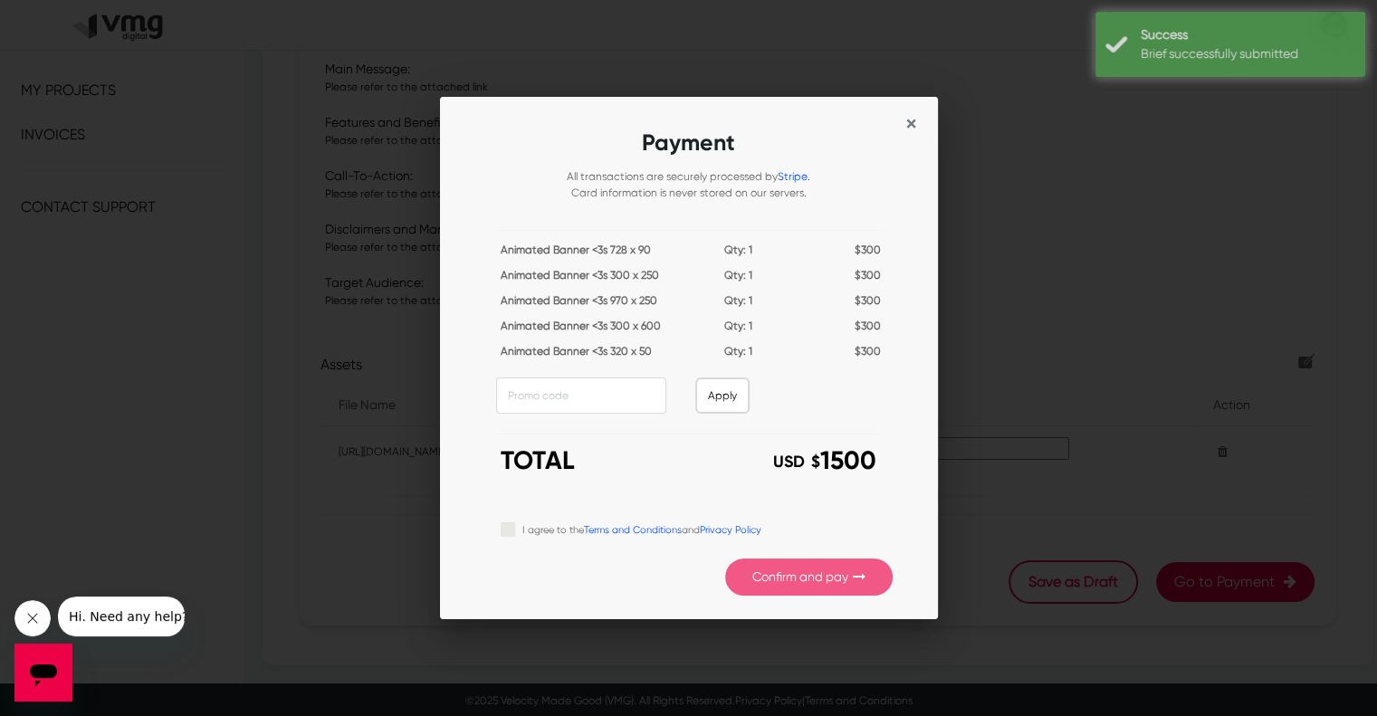
click at [522, 522] on label "I agree to the Terms and Conditions and Privacy Policy" at bounding box center [641, 529] width 239 height 20
click at [512, 522] on input "I agree to the Terms and Conditions and Privacy Policy" at bounding box center [508, 528] width 14 height 18
checkbox input "true"
click at [846, 591] on button "Confirm and pay" at bounding box center [808, 577] width 167 height 37
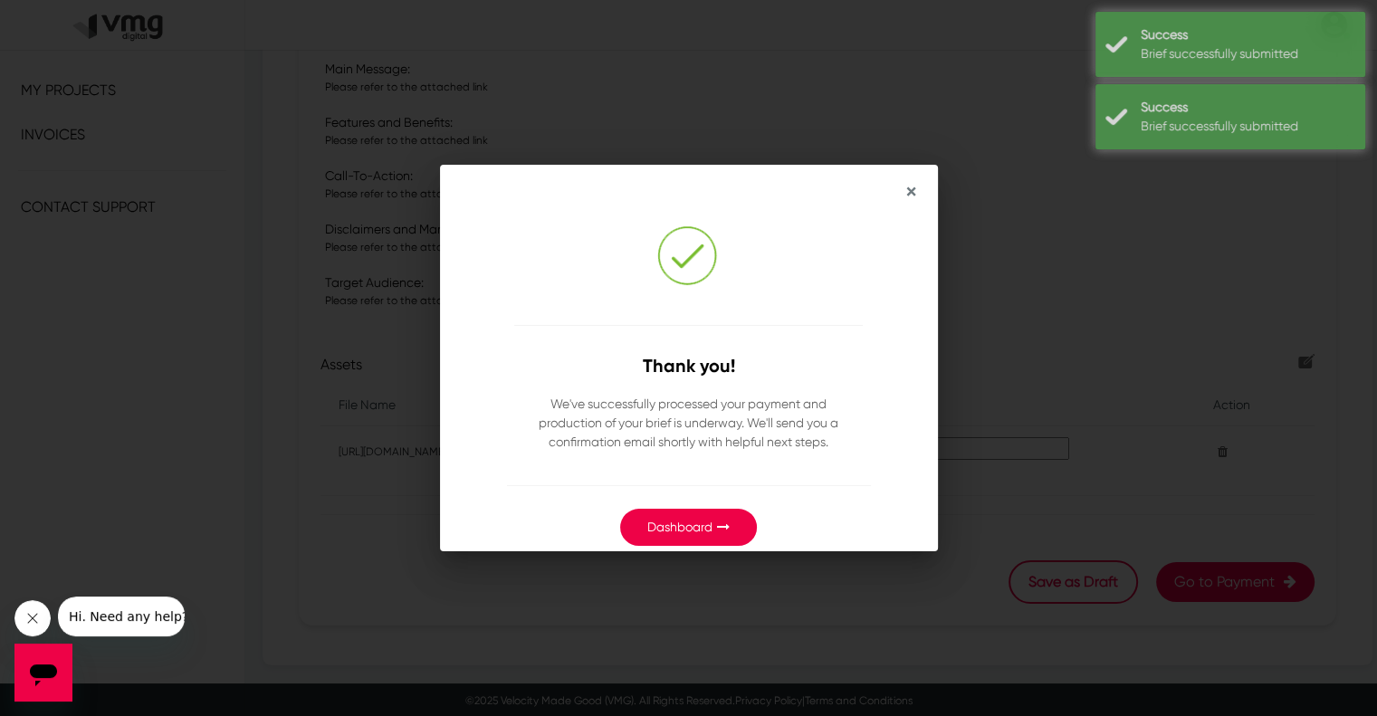
click at [685, 524] on link "Dashboard" at bounding box center [679, 527] width 65 height 14
